Goal: Navigation & Orientation: Understand site structure

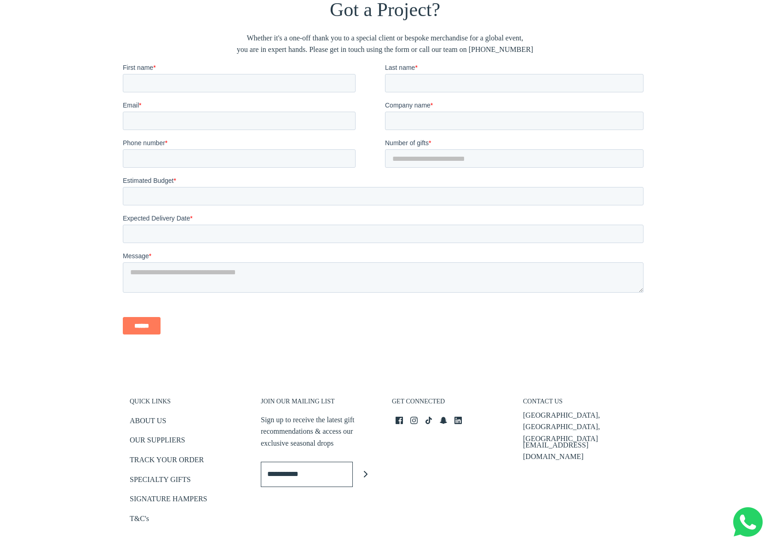
scroll to position [1937, 0]
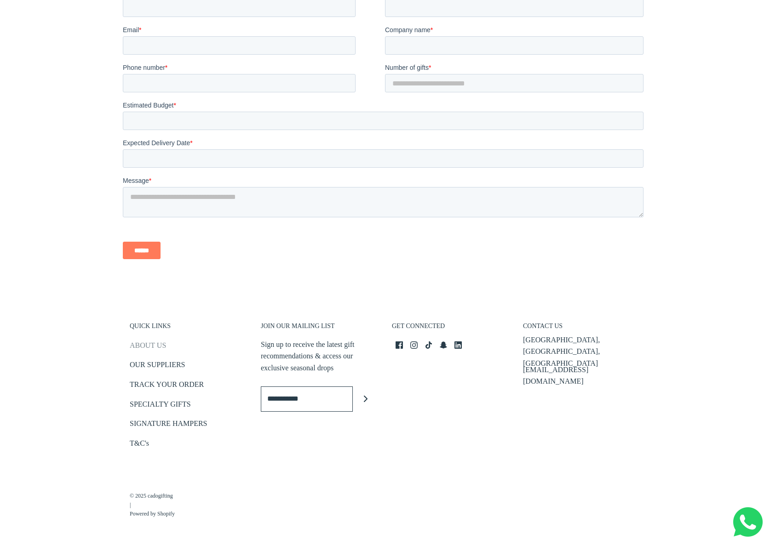
click at [148, 344] on link "ABOUT US" at bounding box center [148, 347] width 36 height 15
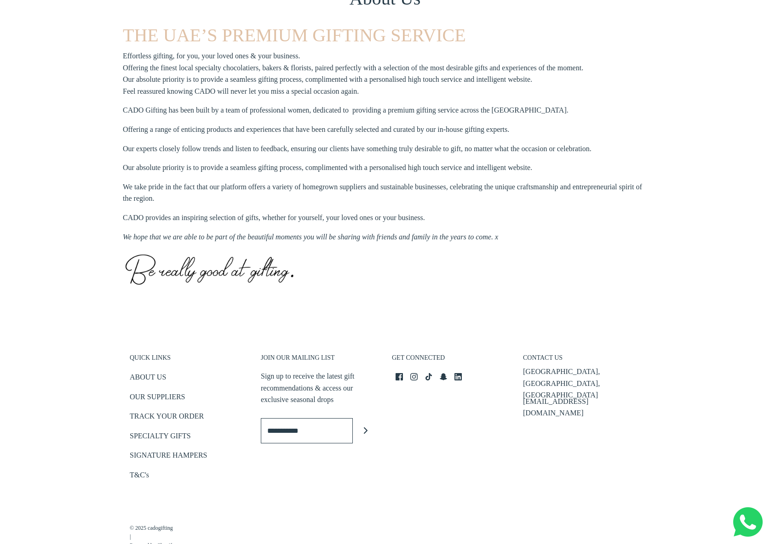
scroll to position [309, 0]
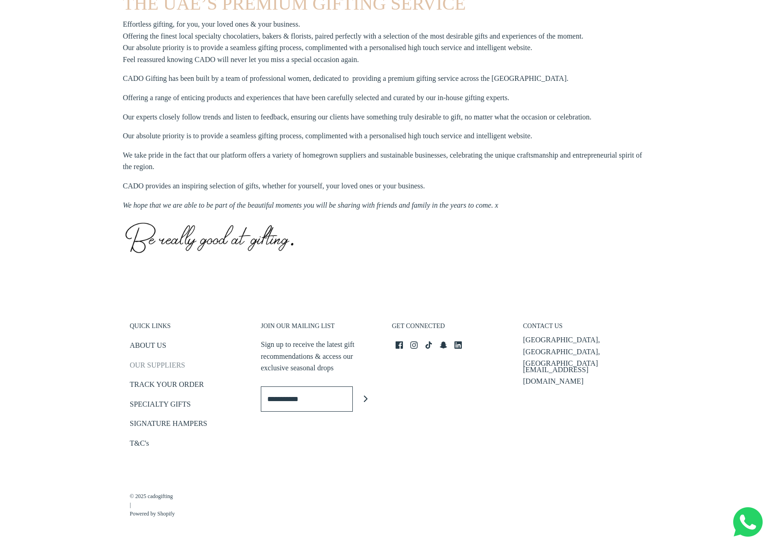
click at [157, 364] on link "OUR SUPPLIERS" at bounding box center [157, 367] width 55 height 15
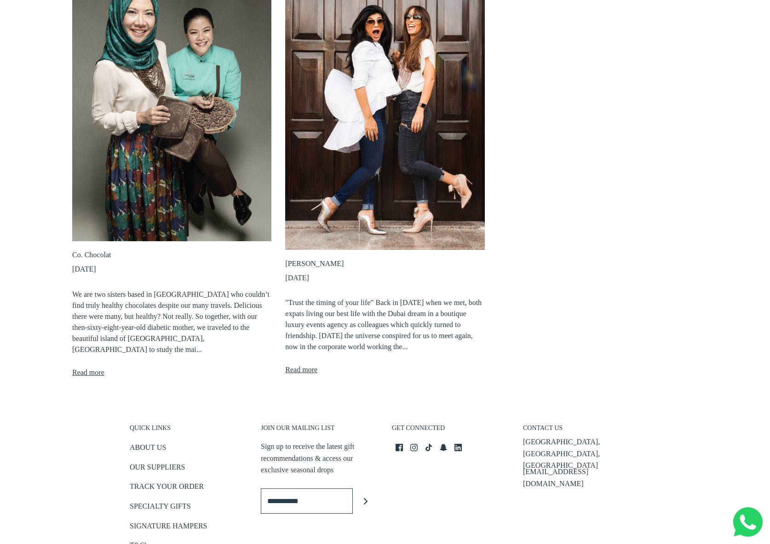
scroll to position [165, 0]
